Goal: Transaction & Acquisition: Purchase product/service

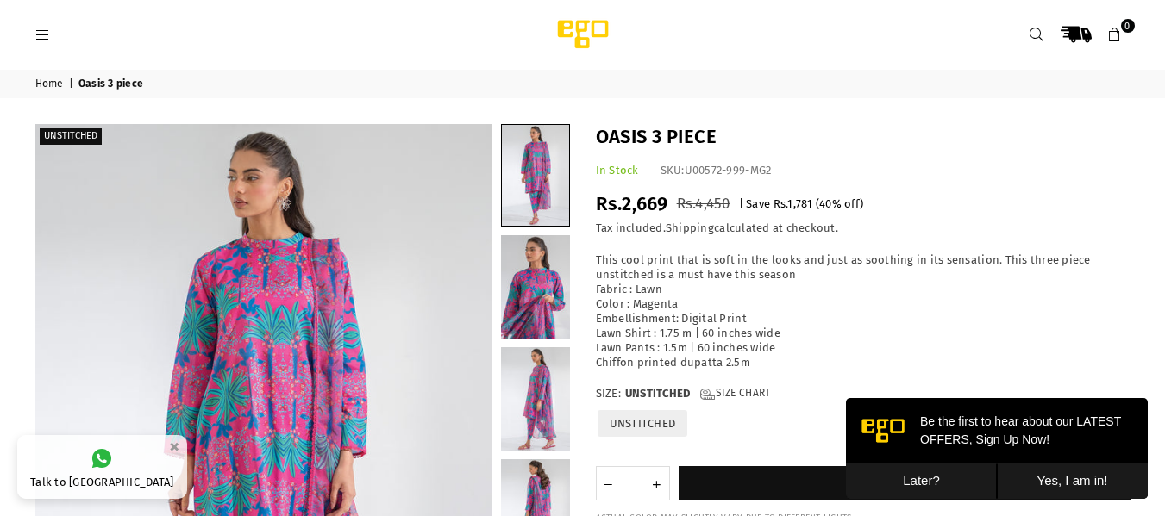
click at [52, 85] on link "Home" at bounding box center [50, 85] width 31 height 14
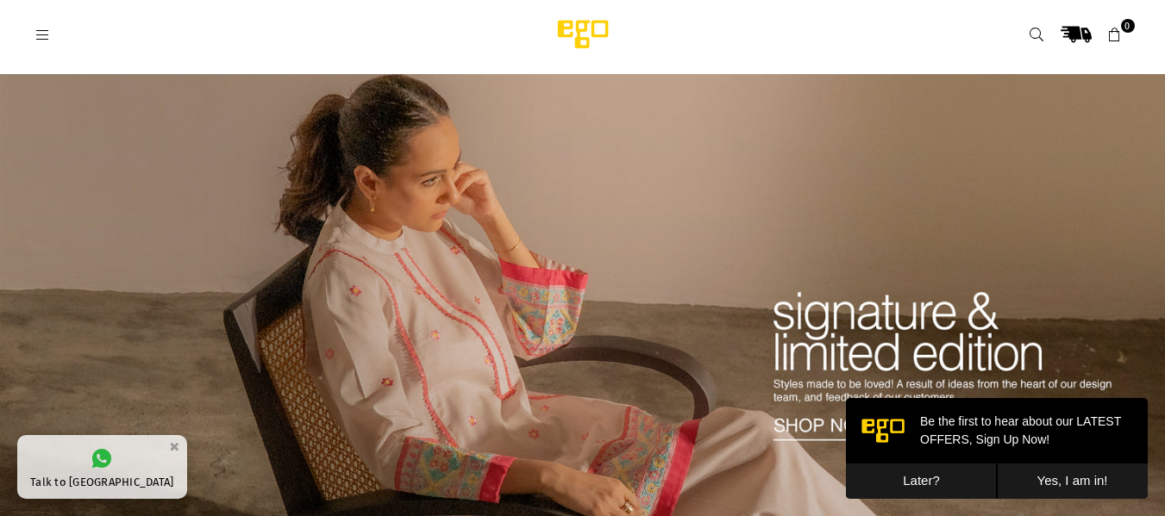
click at [926, 490] on button "Later?" at bounding box center [921, 481] width 151 height 35
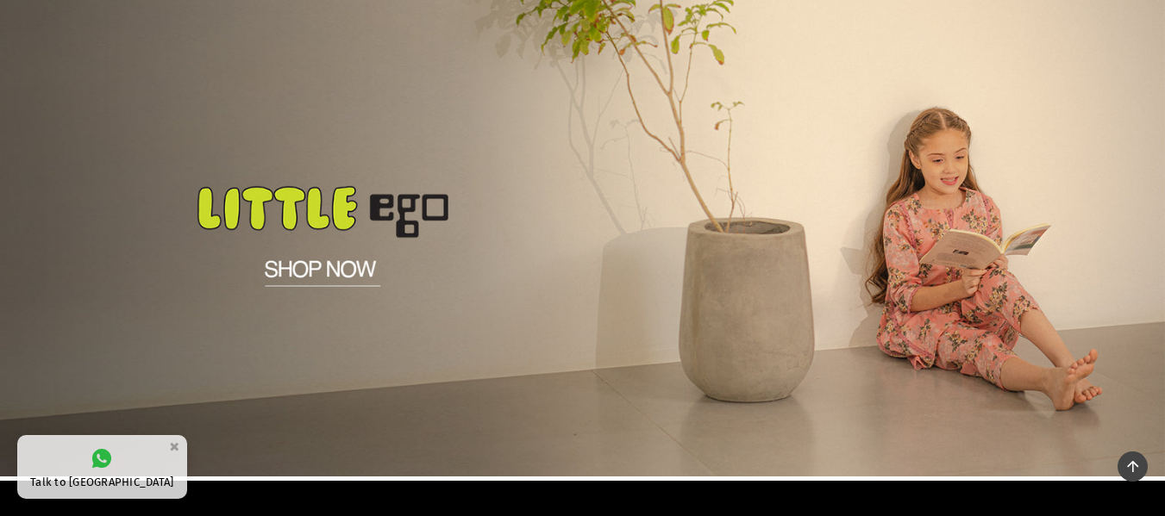
scroll to position [1051, 0]
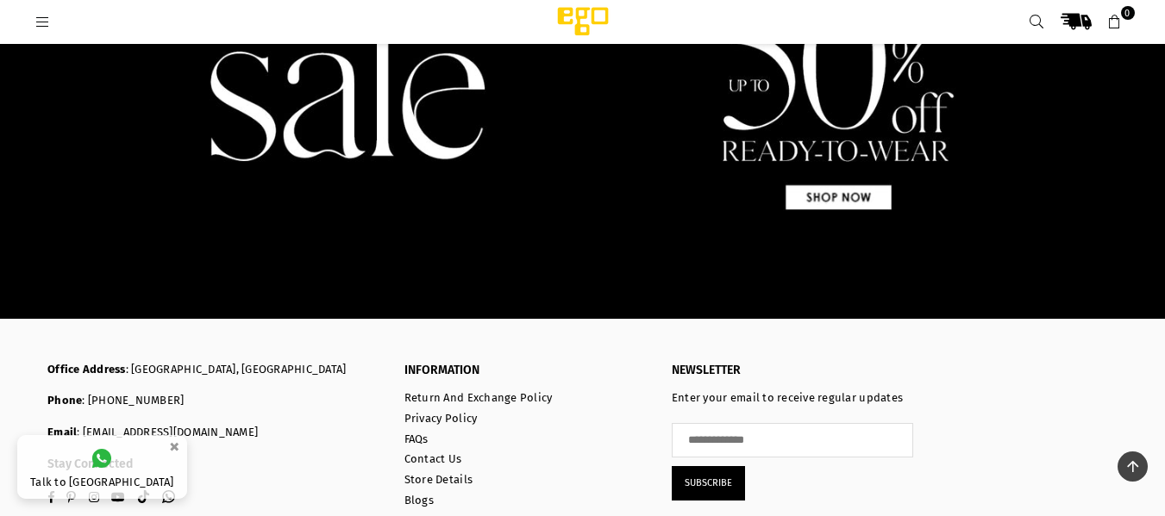
scroll to position [1798, 0]
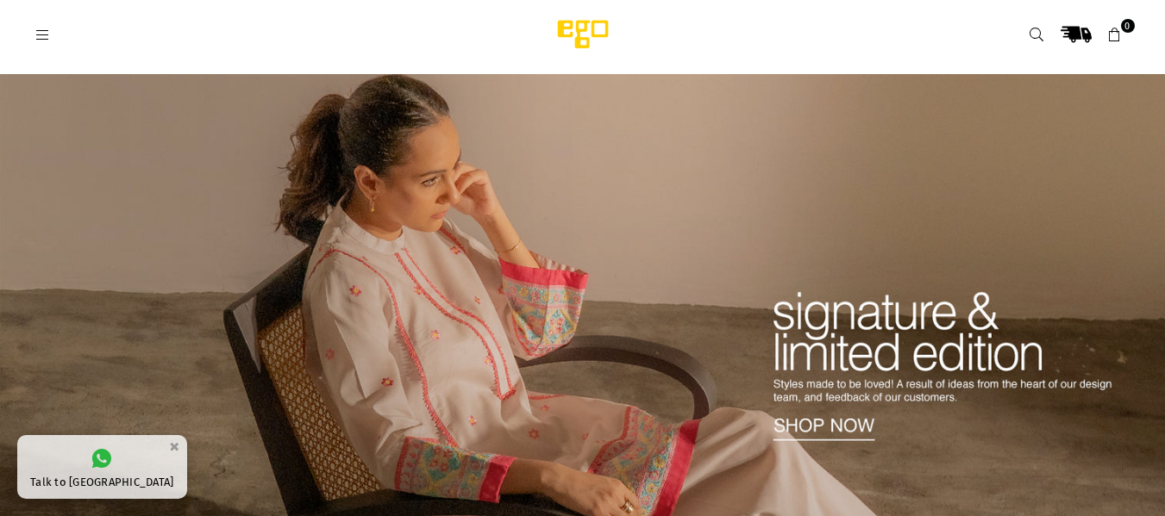
click at [36, 37] on icon at bounding box center [43, 36] width 16 height 16
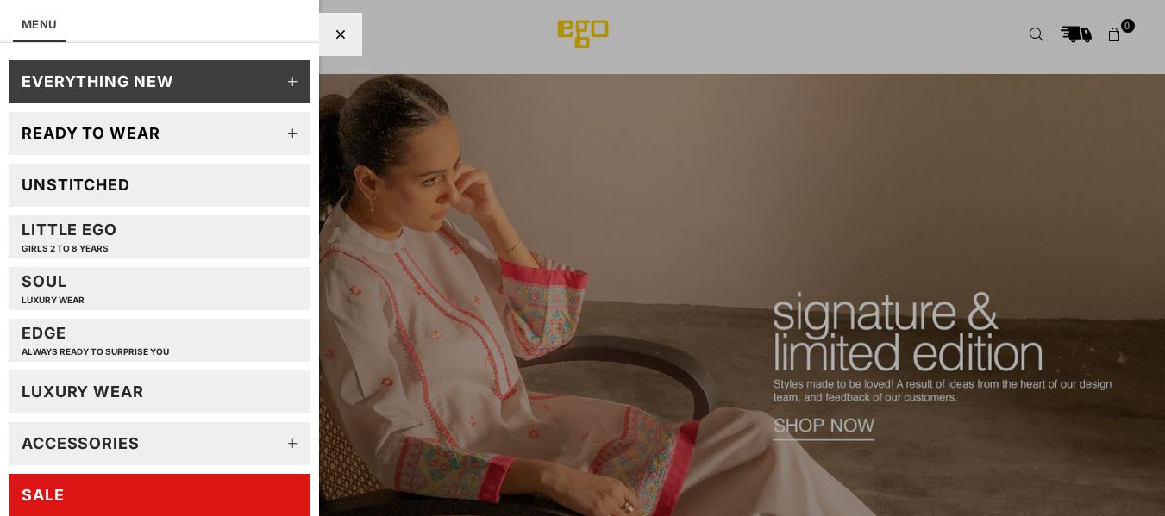
click at [118, 181] on div "Unstitched" at bounding box center [76, 185] width 109 height 20
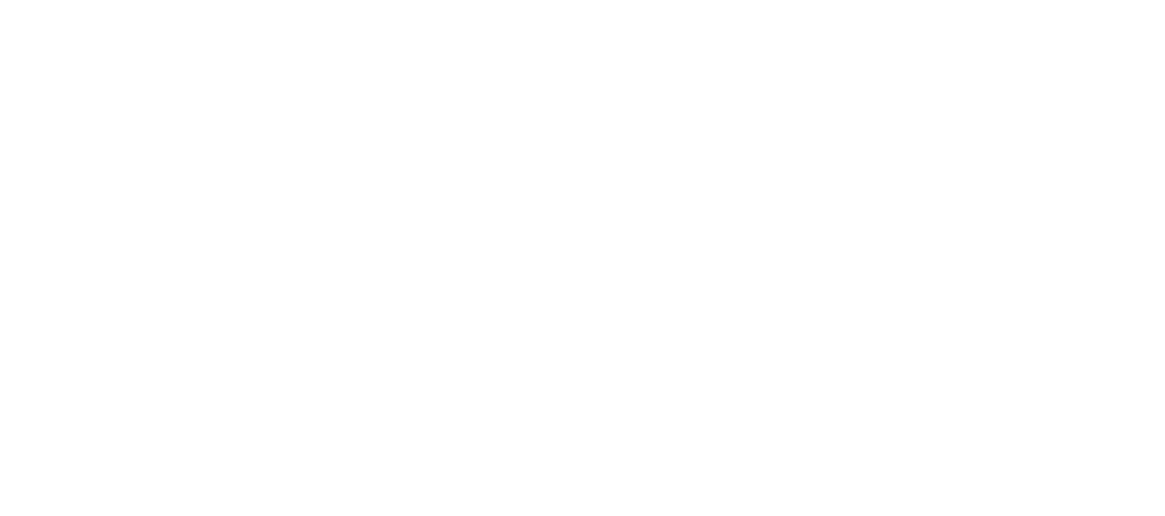
select select "******"
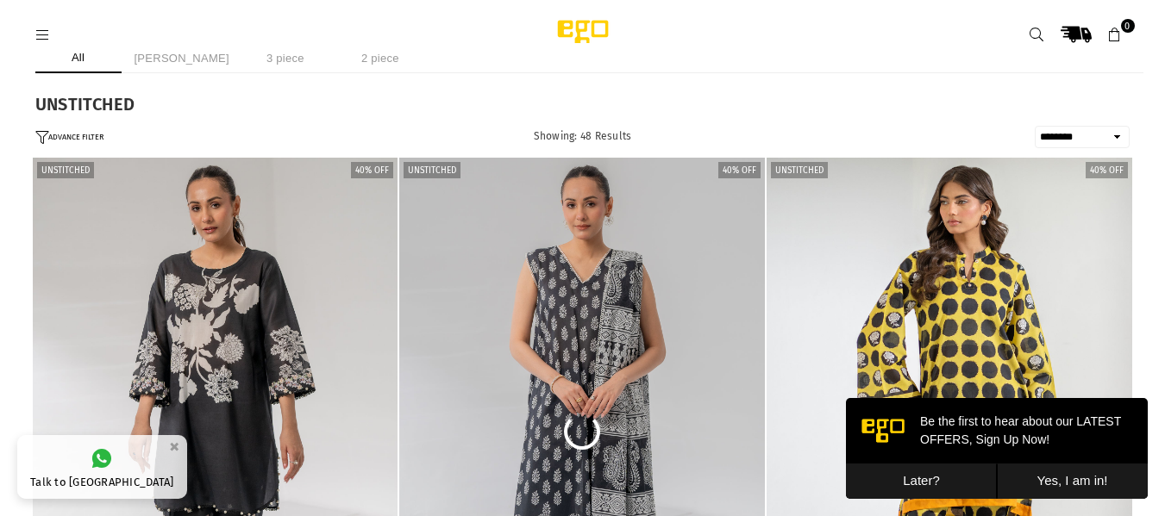
click at [934, 484] on button "Later?" at bounding box center [921, 481] width 151 height 35
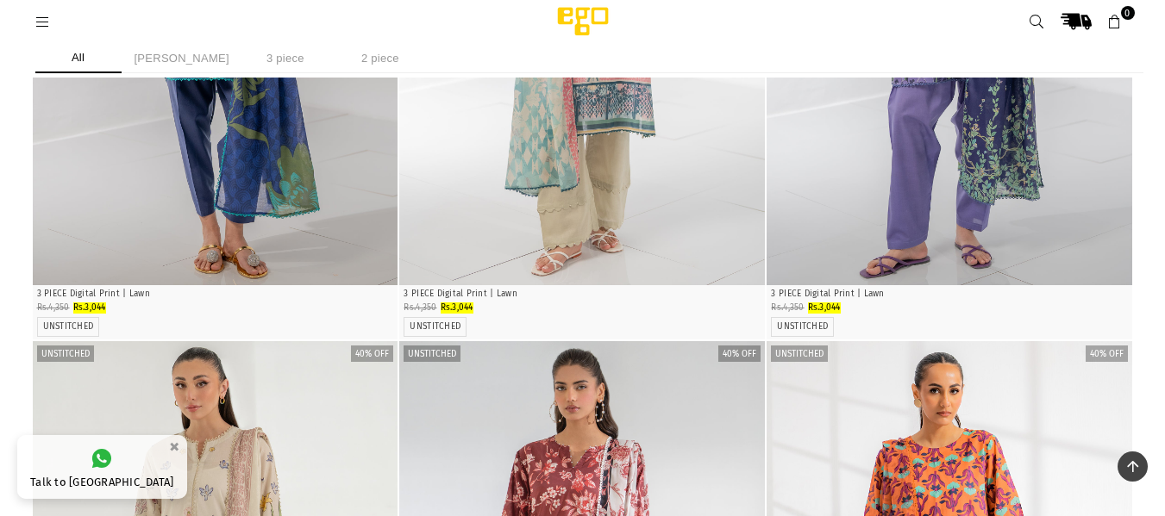
scroll to position [1335, 0]
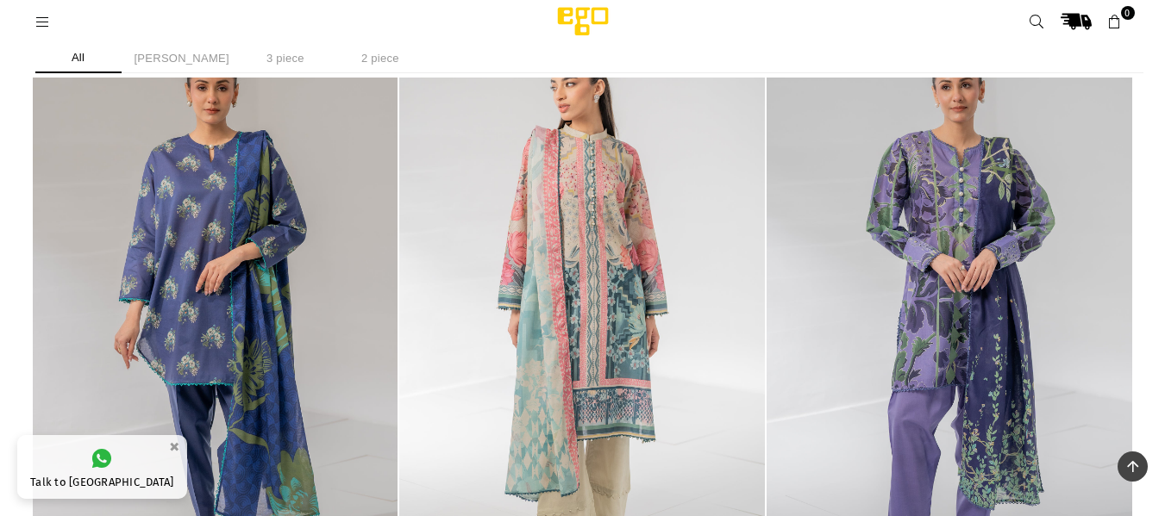
scroll to position [696, 0]
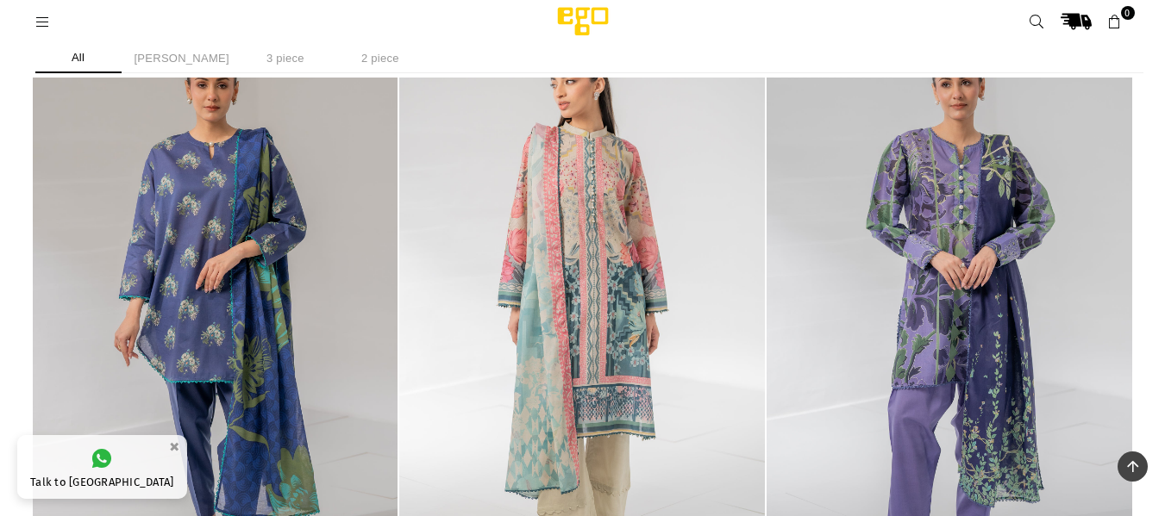
click at [552, 355] on img "1 / 4" at bounding box center [582, 314] width 366 height 548
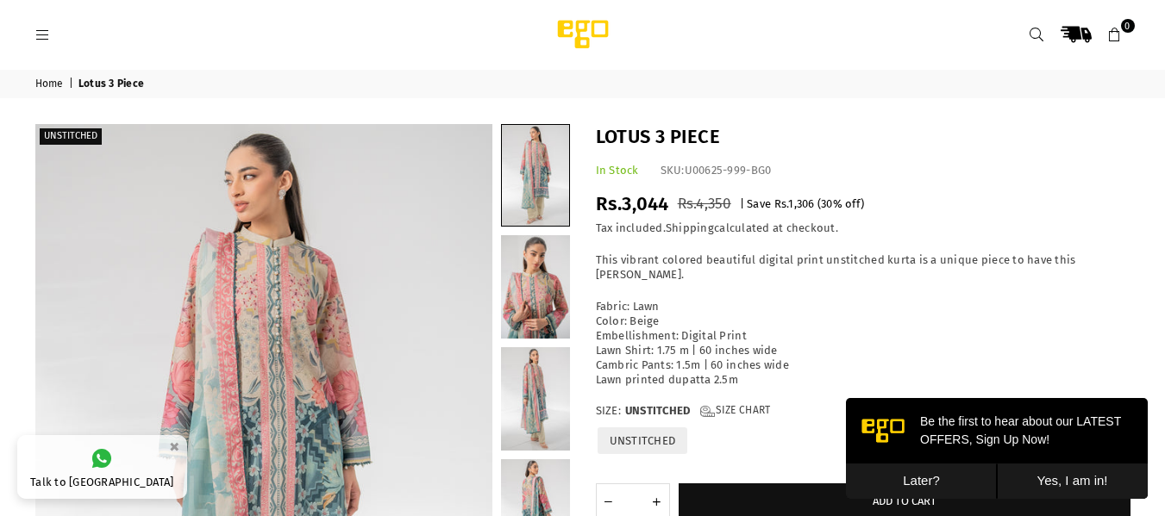
click at [963, 468] on button "Later?" at bounding box center [921, 481] width 151 height 35
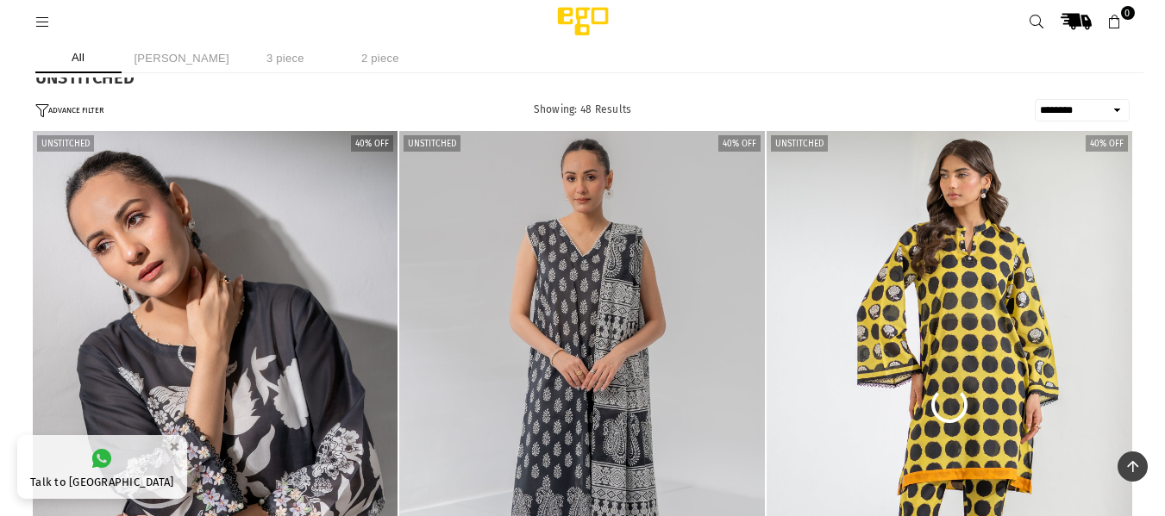
select select "******"
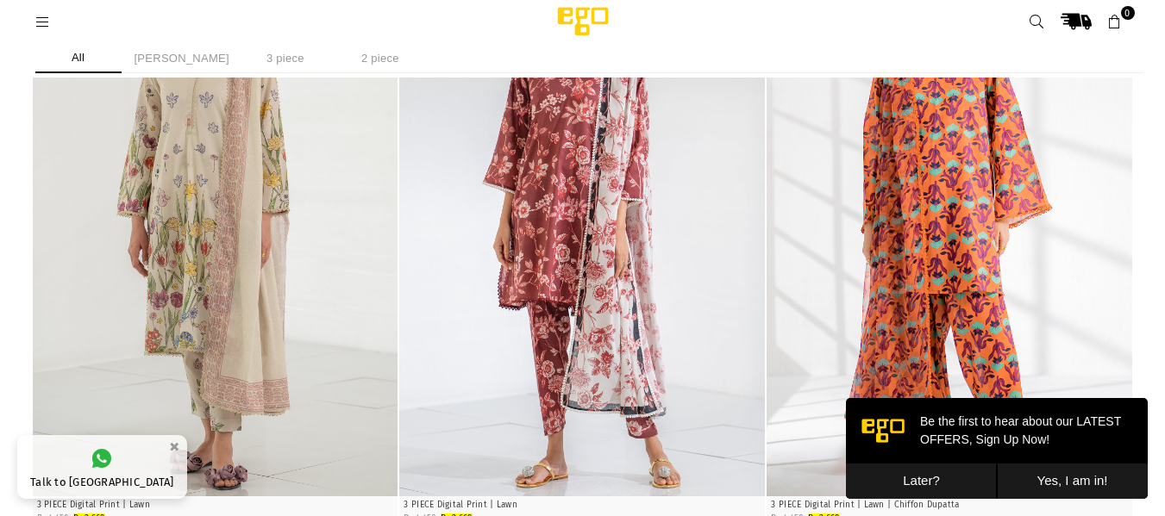
scroll to position [1396, 0]
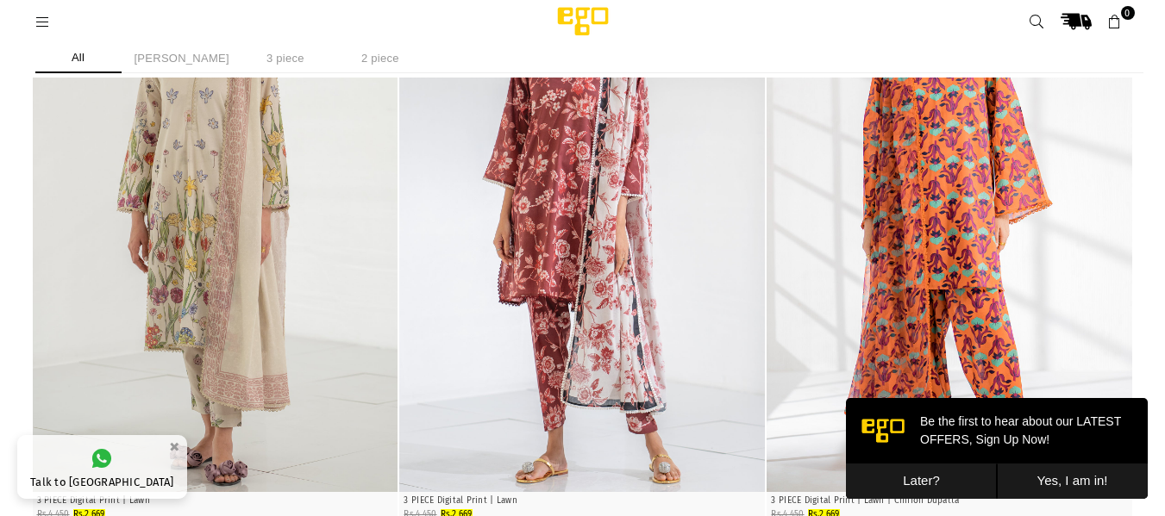
click at [1005, 328] on img "1 / 4" at bounding box center [949, 218] width 366 height 548
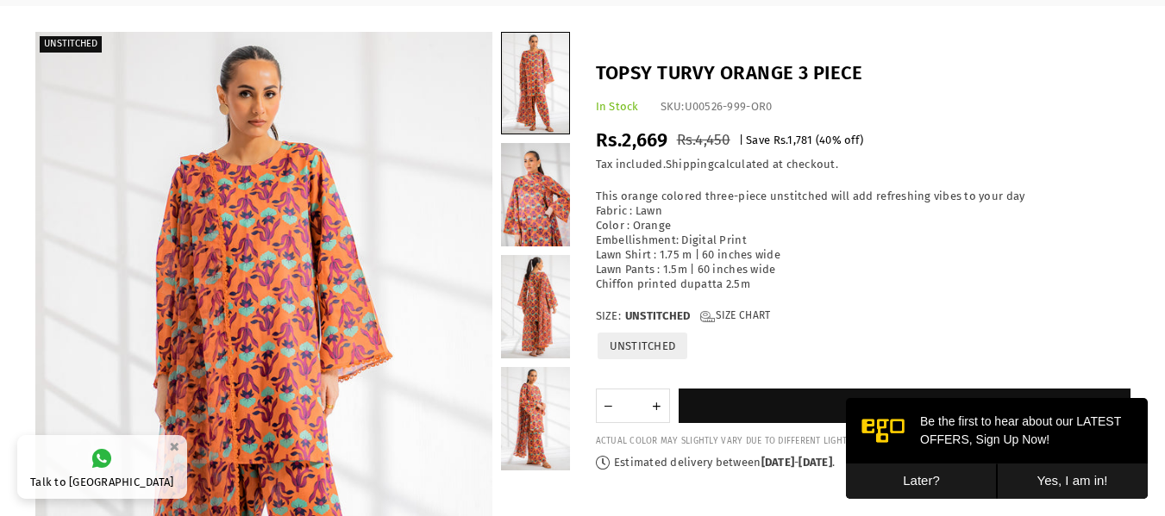
scroll to position [90, 0]
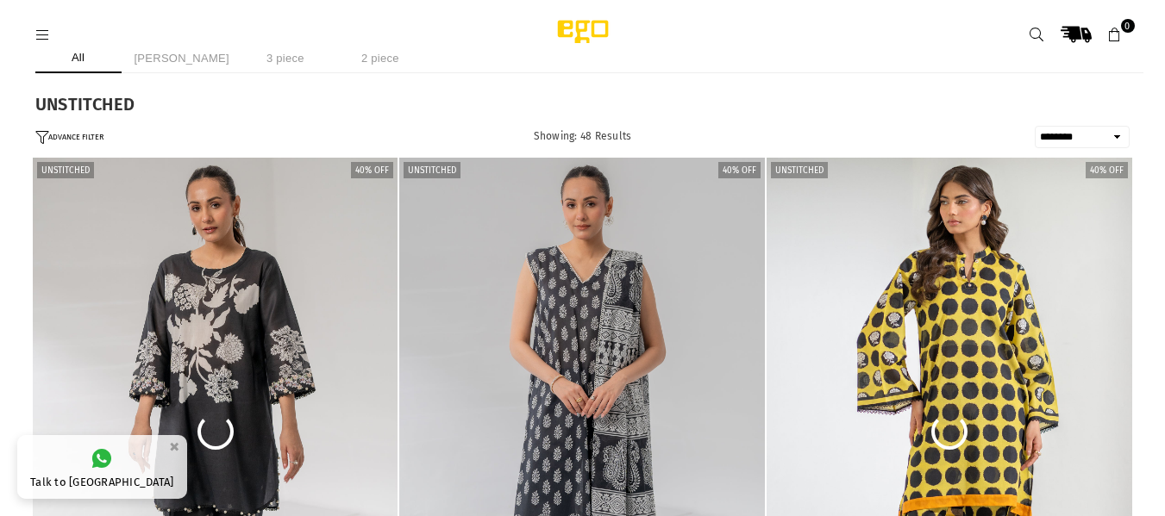
select select "******"
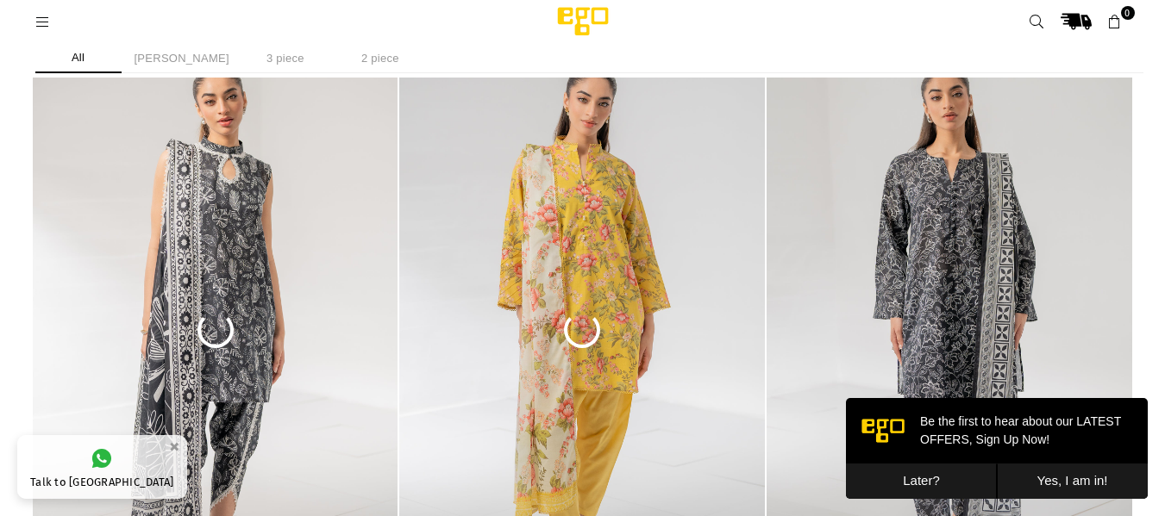
scroll to position [3209, 0]
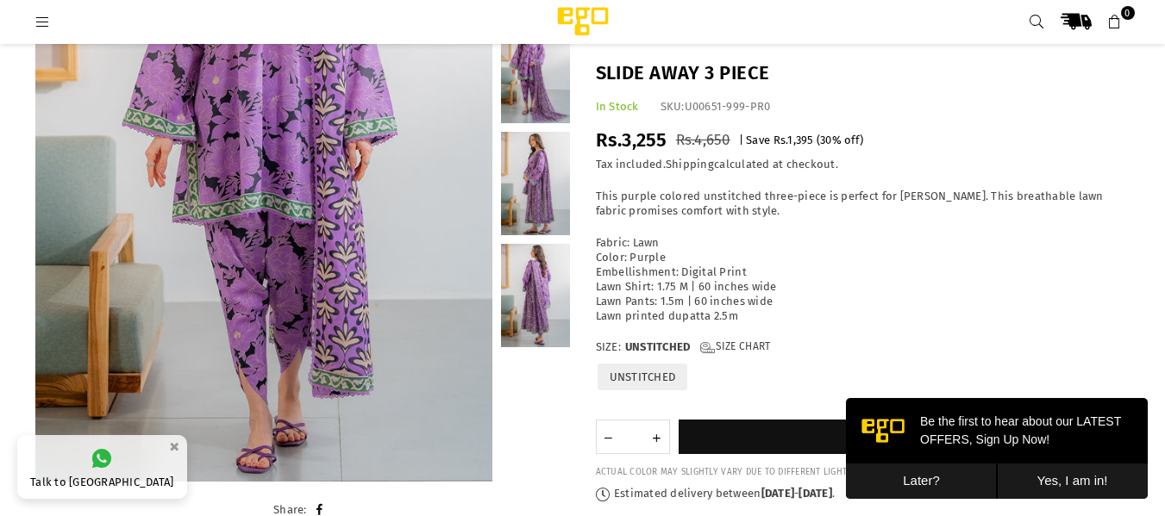
scroll to position [299, 0]
click at [938, 489] on button "Later?" at bounding box center [921, 481] width 151 height 35
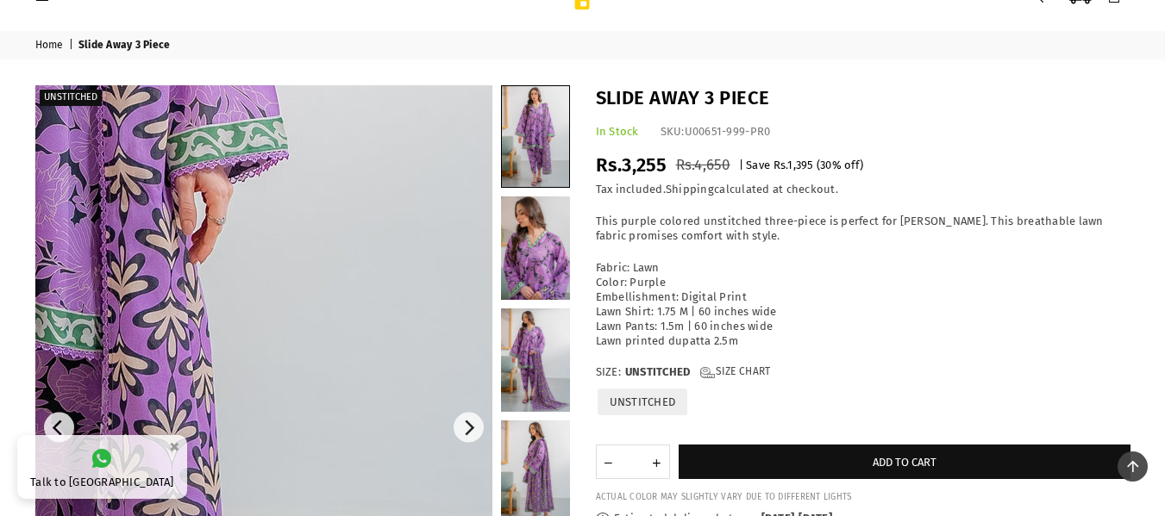
scroll to position [0, 0]
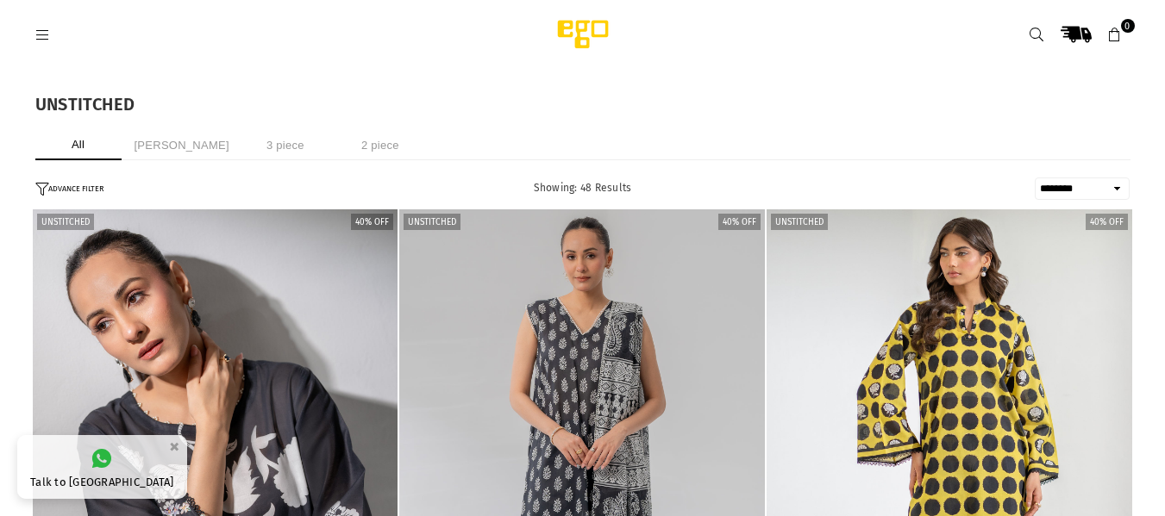
select select "******"
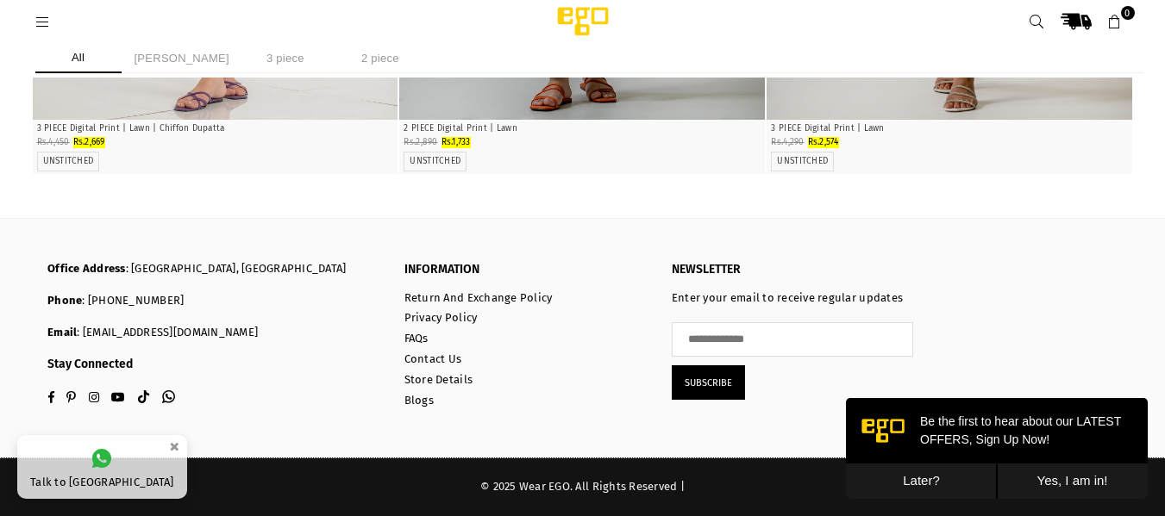
scroll to position [6866, 0]
click at [926, 480] on button "Later?" at bounding box center [921, 481] width 151 height 35
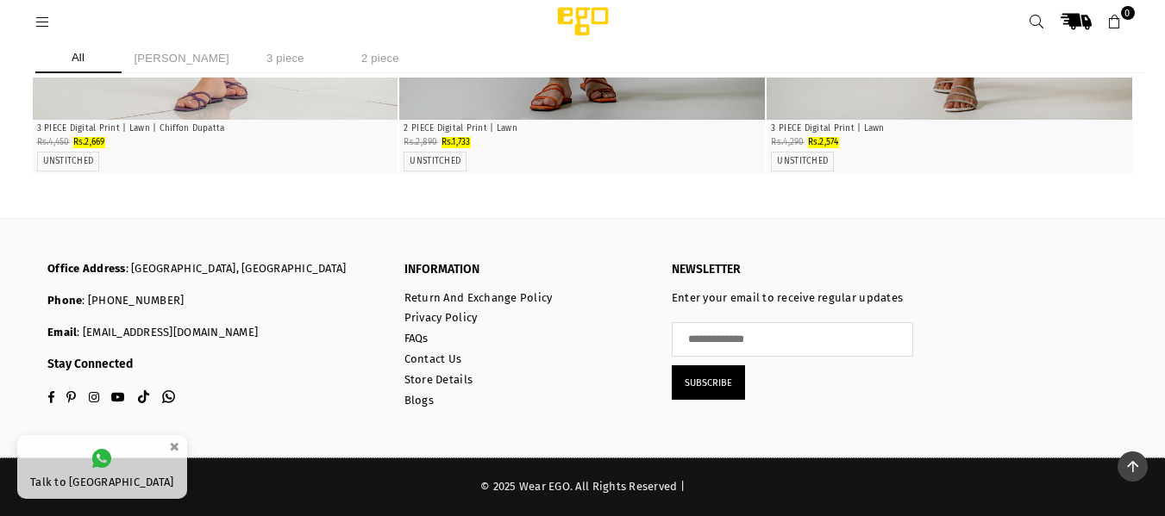
scroll to position [4853, 0]
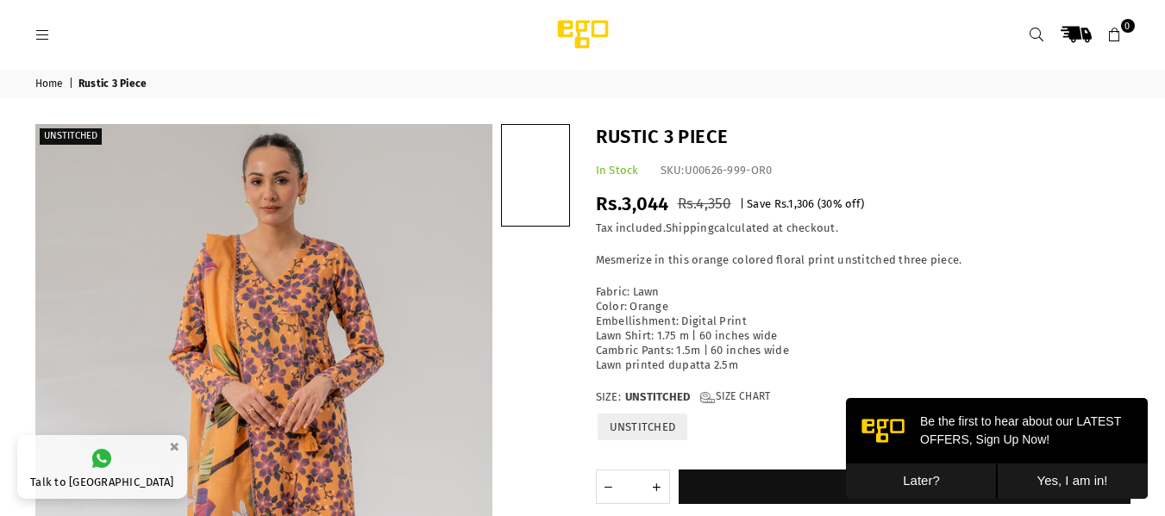
click at [905, 479] on button "Later?" at bounding box center [921, 481] width 151 height 35
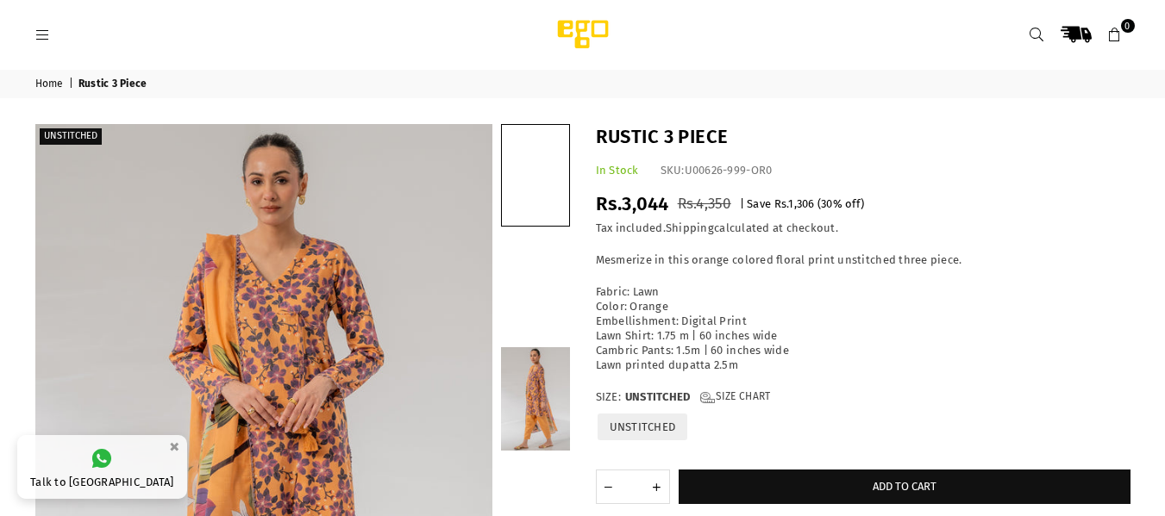
scroll to position [169, 0]
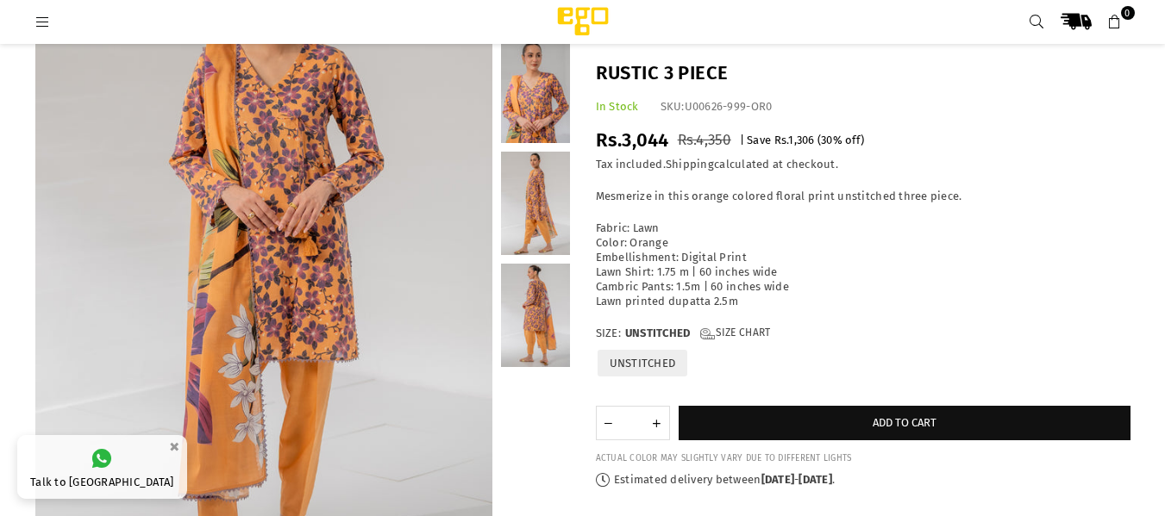
click at [522, 64] on link at bounding box center [535, 91] width 69 height 103
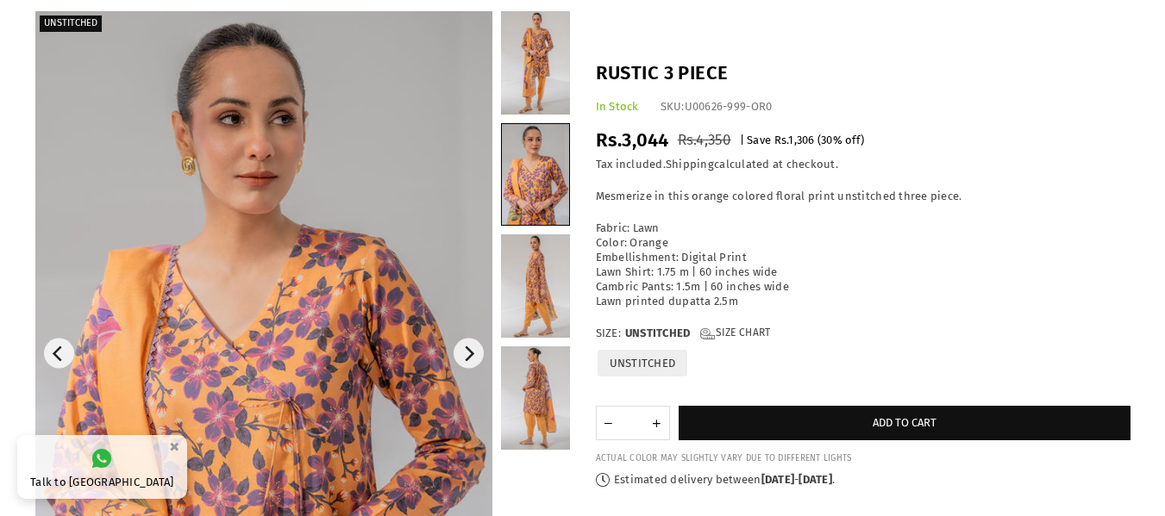
scroll to position [0, 0]
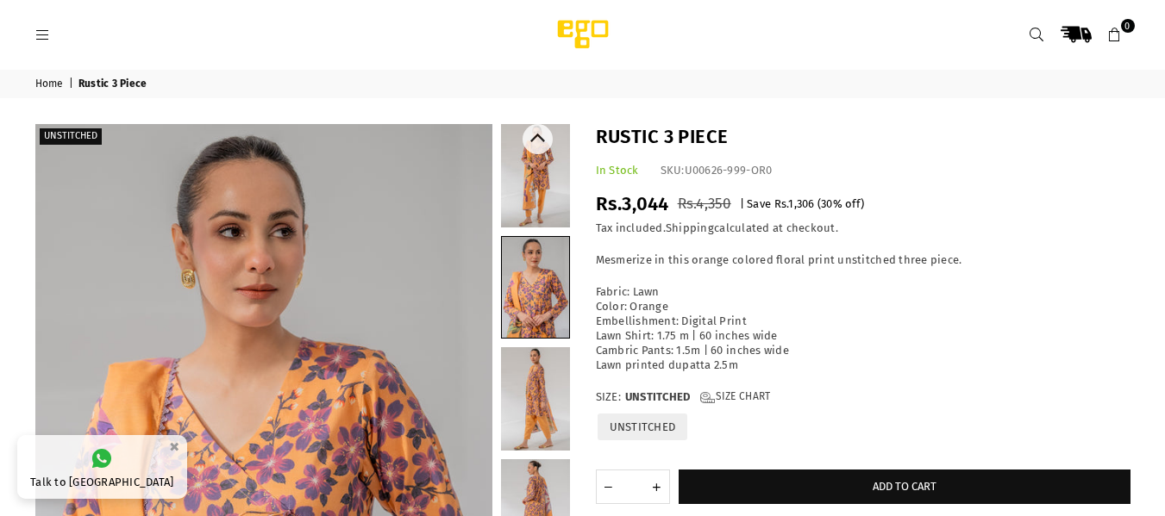
click at [531, 185] on link at bounding box center [535, 175] width 69 height 103
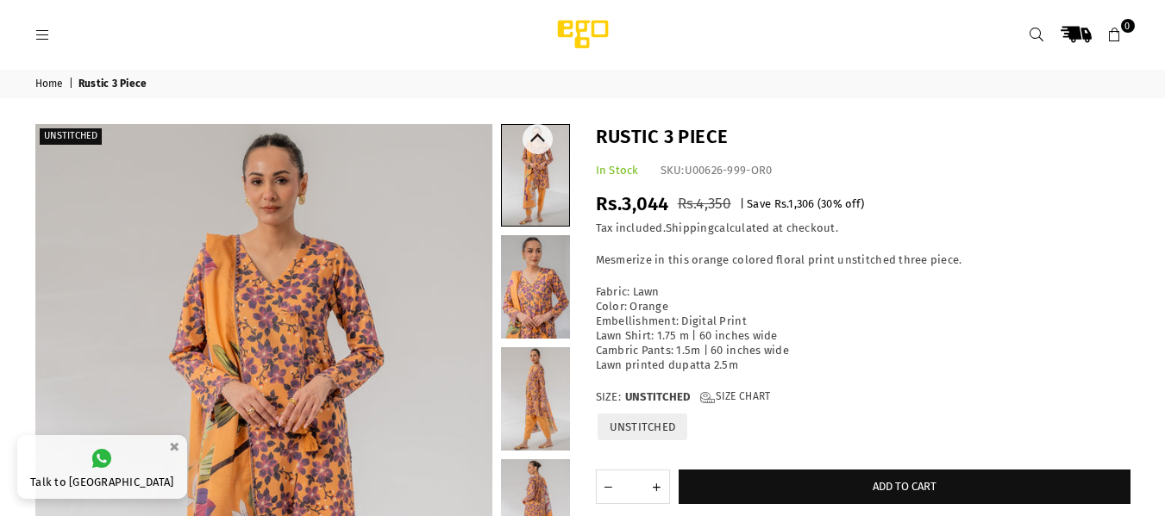
click at [544, 288] on link at bounding box center [535, 286] width 69 height 103
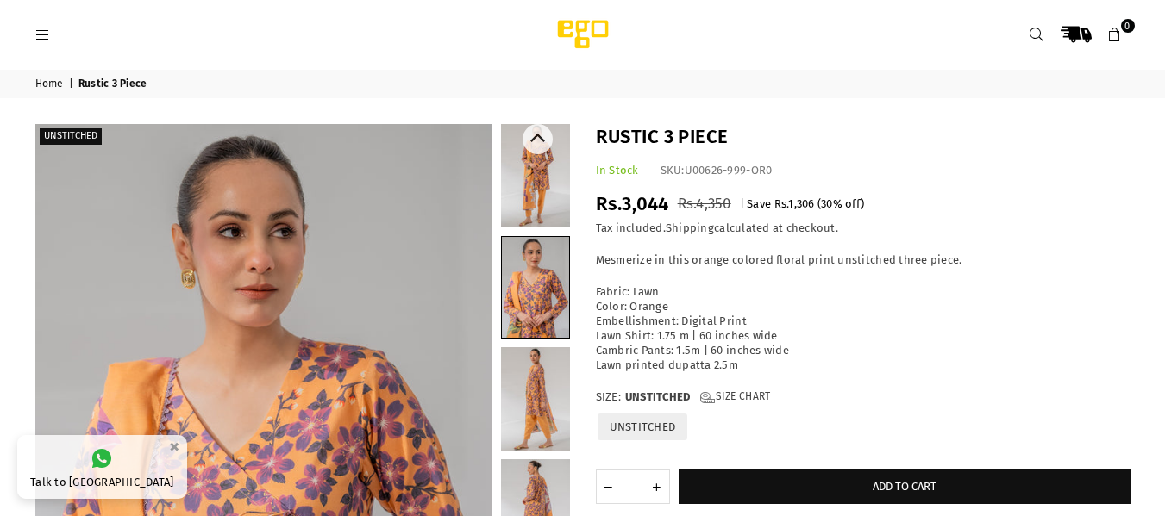
click at [540, 366] on link at bounding box center [535, 398] width 69 height 103
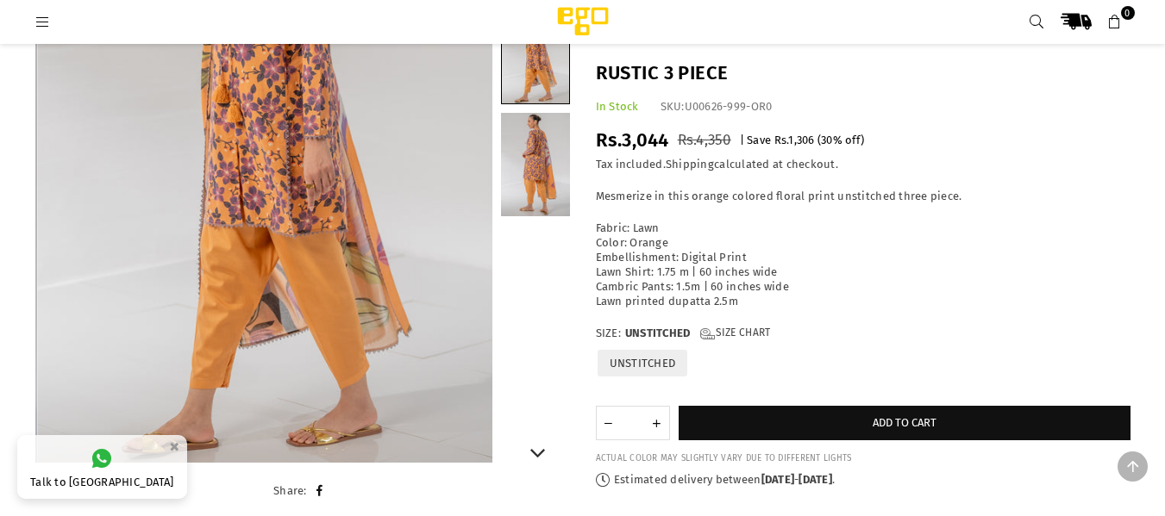
scroll to position [332, 0]
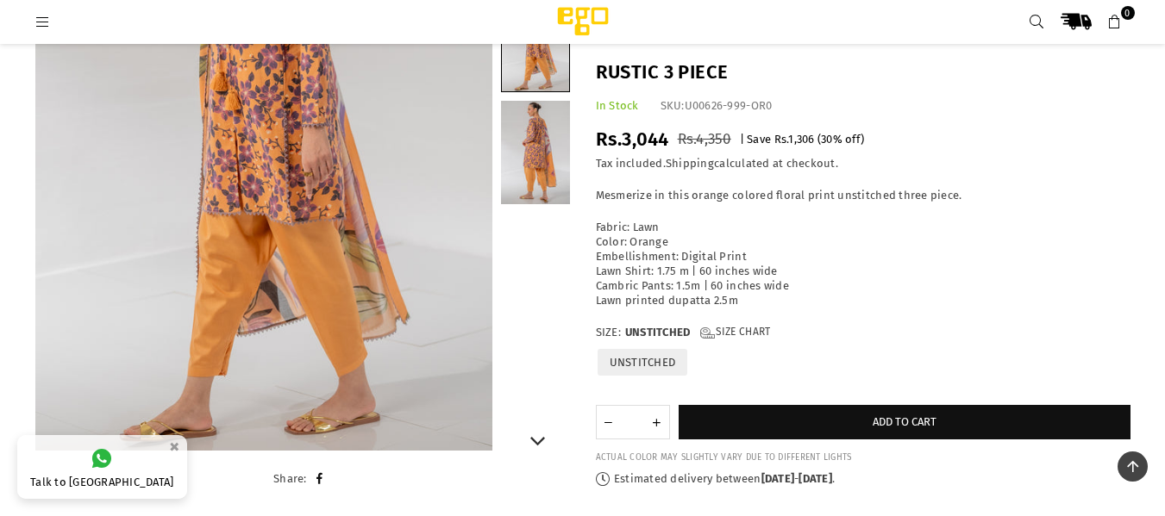
click at [537, 175] on link at bounding box center [535, 152] width 69 height 103
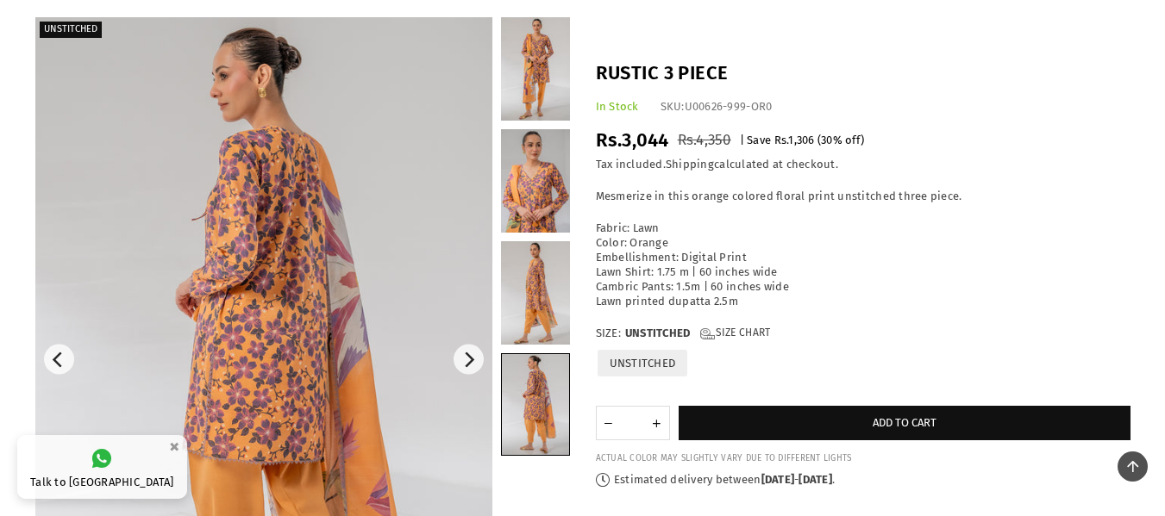
scroll to position [106, 0]
click at [532, 284] on link at bounding box center [535, 293] width 69 height 103
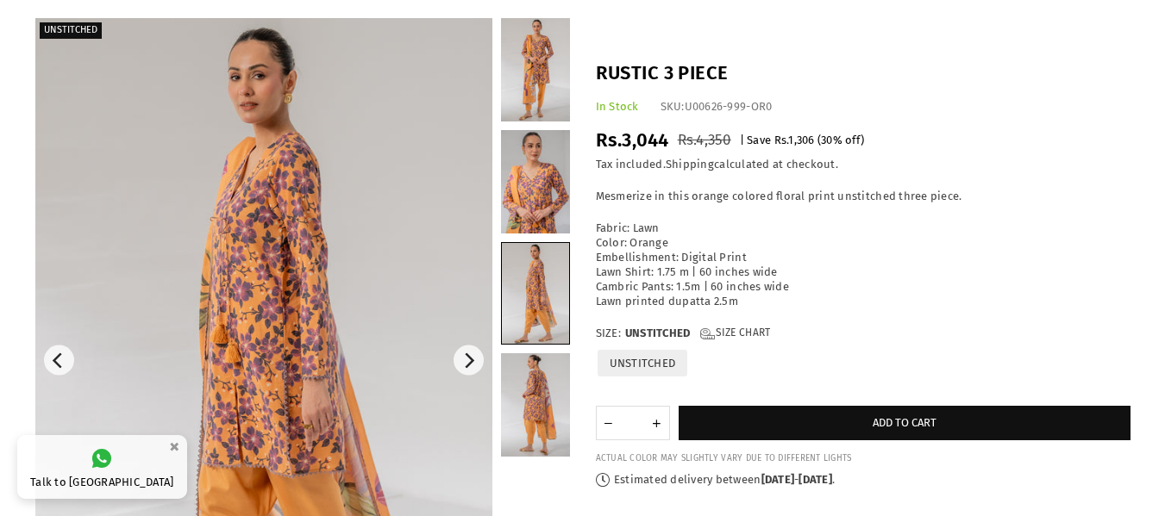
click at [339, 310] on img at bounding box center [263, 360] width 457 height 685
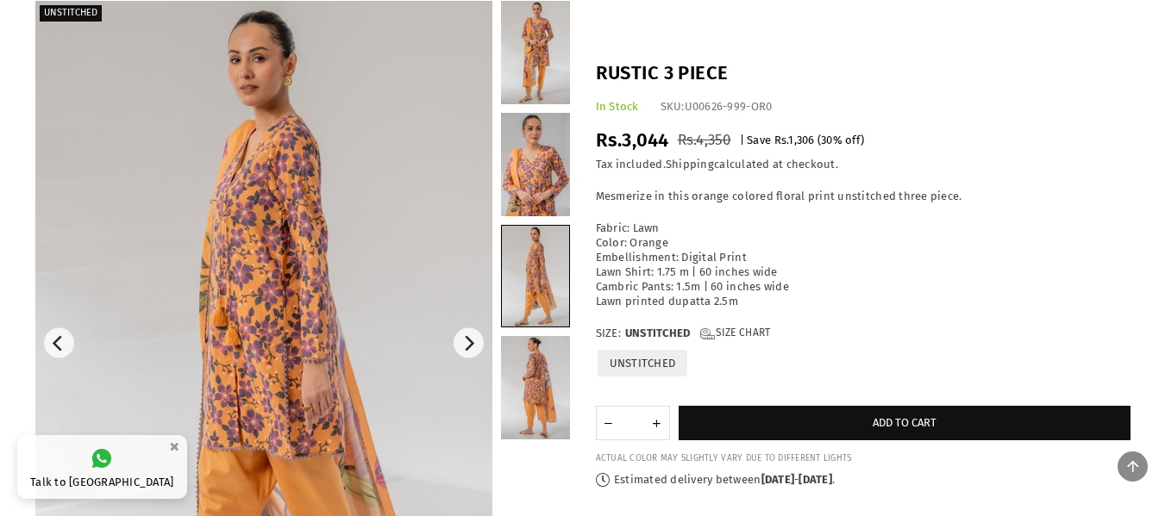
scroll to position [119, 0]
